Goal: Task Accomplishment & Management: Manage account settings

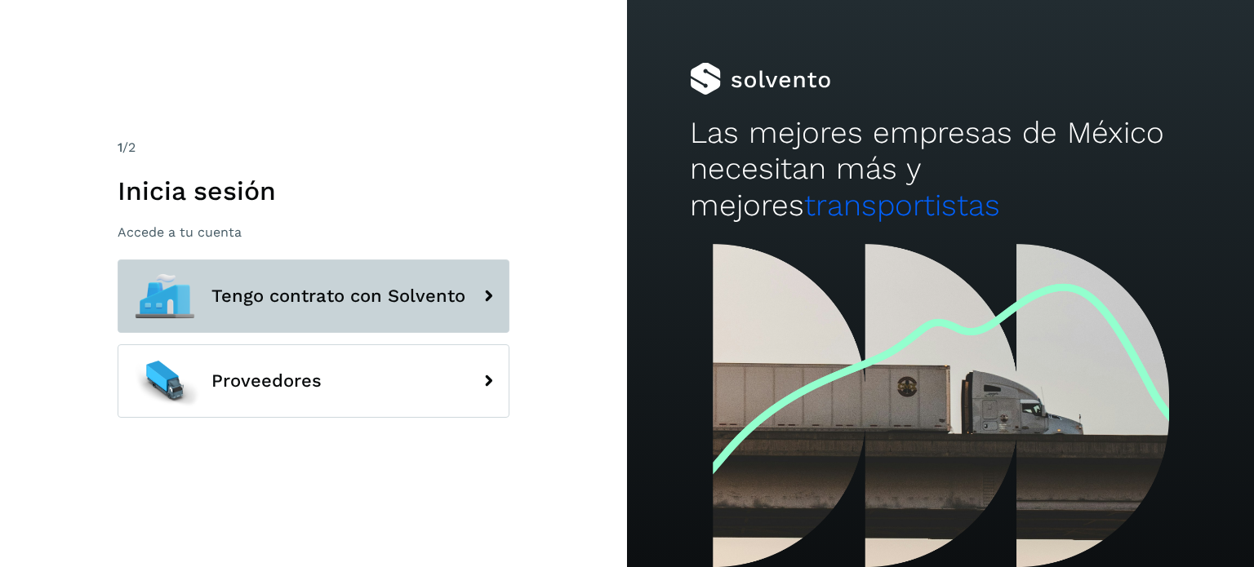
click at [301, 293] on span "Tengo contrato con Solvento" at bounding box center [338, 297] width 254 height 20
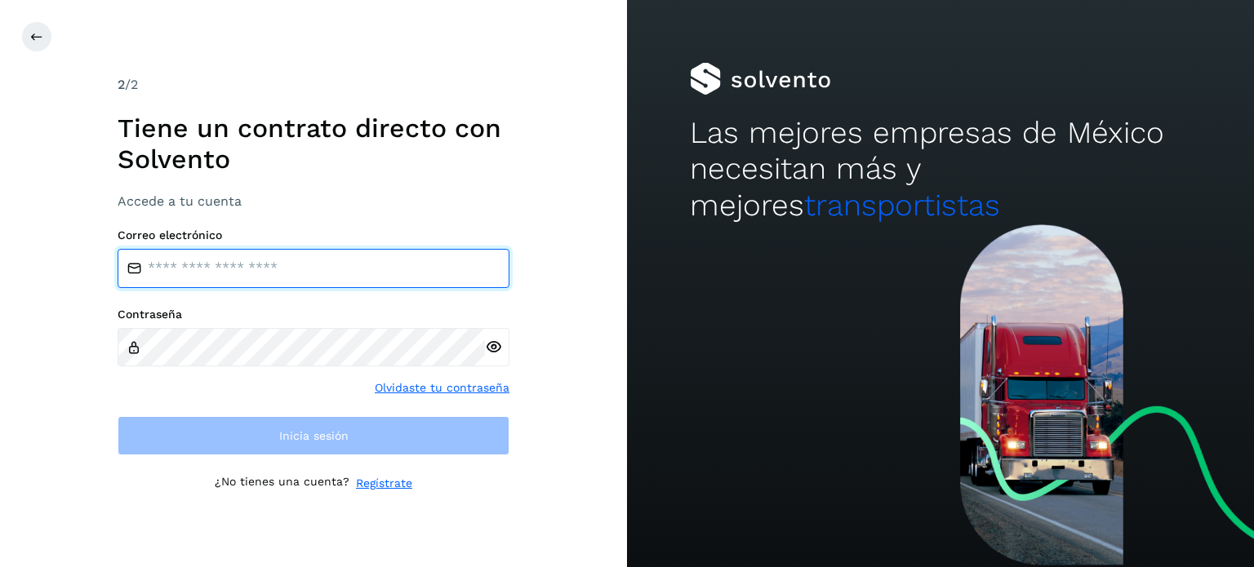
click at [233, 267] on input "email" at bounding box center [314, 268] width 392 height 39
type input "**********"
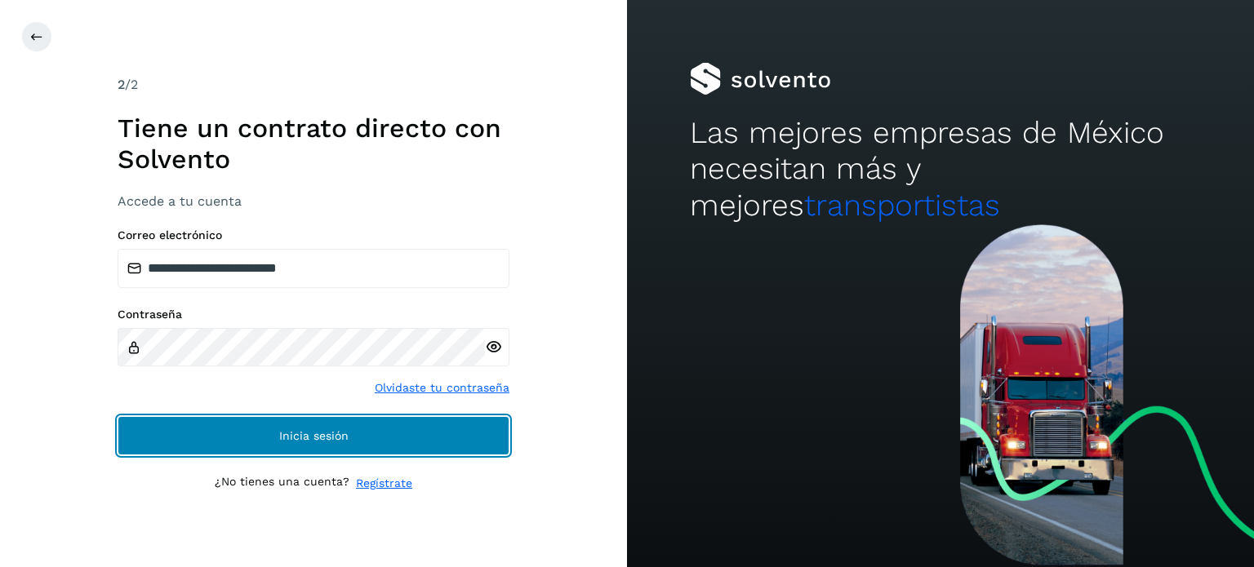
click at [305, 433] on span "Inicia sesión" at bounding box center [313, 435] width 69 height 11
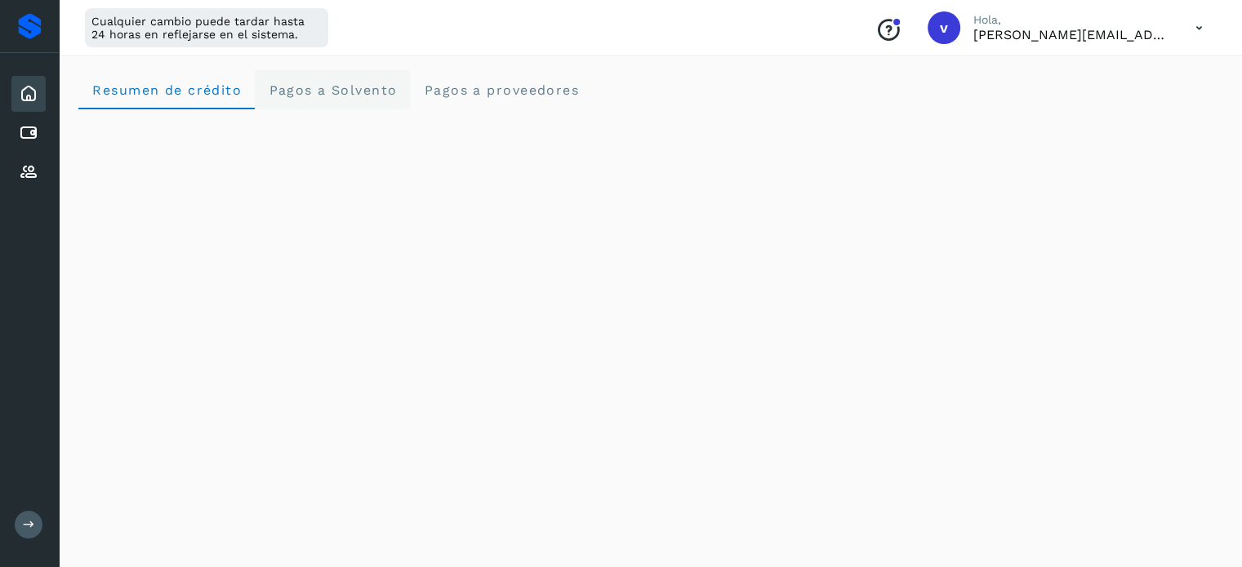
click at [327, 97] on span "Pagos a Solvento" at bounding box center [332, 90] width 129 height 16
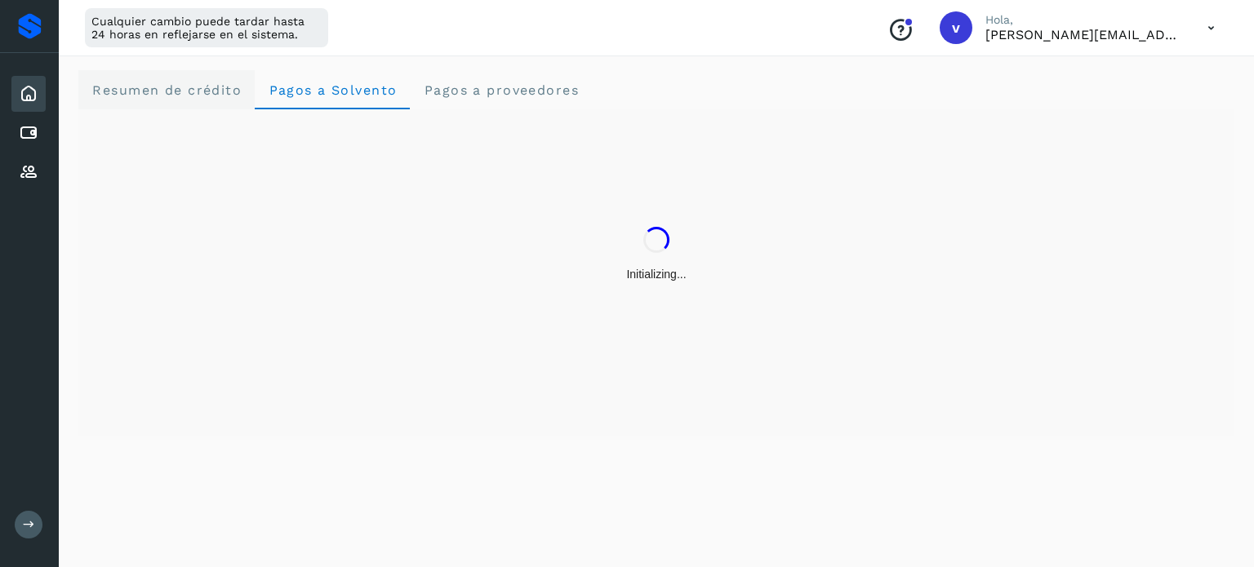
click at [200, 95] on span "Resumen de crédito" at bounding box center [166, 90] width 150 height 16
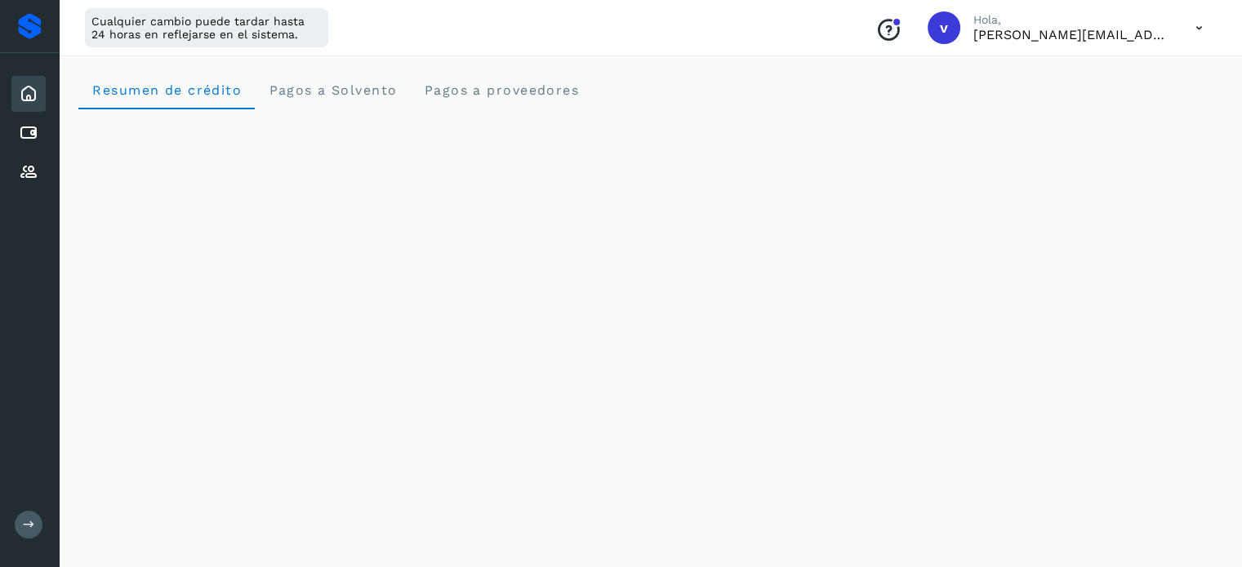
click at [1185, 29] on icon at bounding box center [1198, 27] width 33 height 33
click at [1109, 102] on div "Cerrar sesión" at bounding box center [1117, 105] width 194 height 31
